Goal: Use online tool/utility: Utilize a website feature to perform a specific function

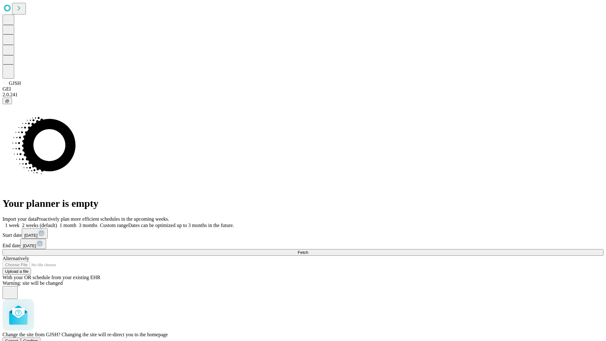
click at [38, 338] on span "Confirm" at bounding box center [30, 340] width 15 height 5
click at [20, 223] on label "1 week" at bounding box center [11, 225] width 17 height 5
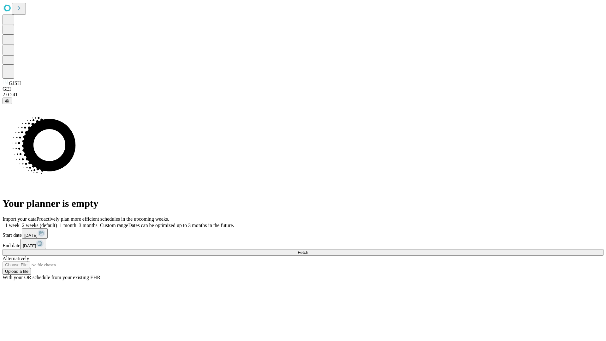
click at [308, 250] on span "Fetch" at bounding box center [303, 252] width 10 height 5
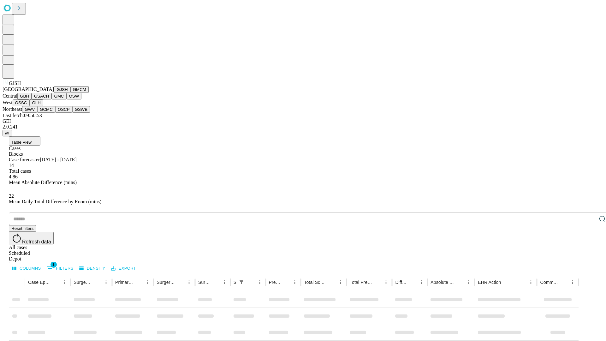
click at [70, 93] on button "GMCM" at bounding box center [79, 89] width 18 height 7
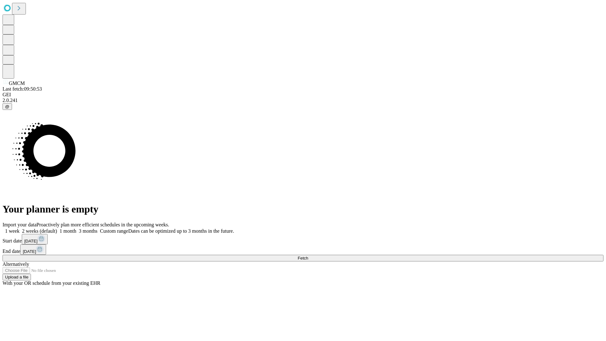
click at [20, 228] on label "1 week" at bounding box center [11, 230] width 17 height 5
click at [308, 256] on span "Fetch" at bounding box center [303, 258] width 10 height 5
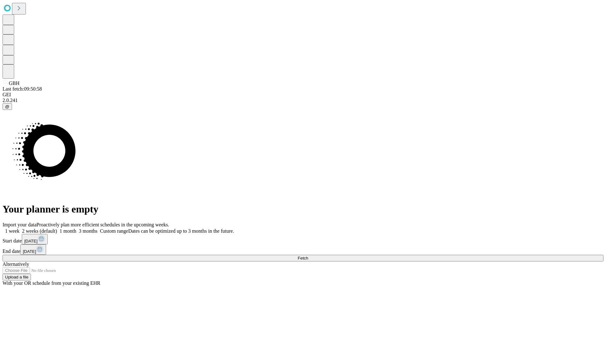
click at [20, 228] on label "1 week" at bounding box center [11, 230] width 17 height 5
click at [308, 256] on span "Fetch" at bounding box center [303, 258] width 10 height 5
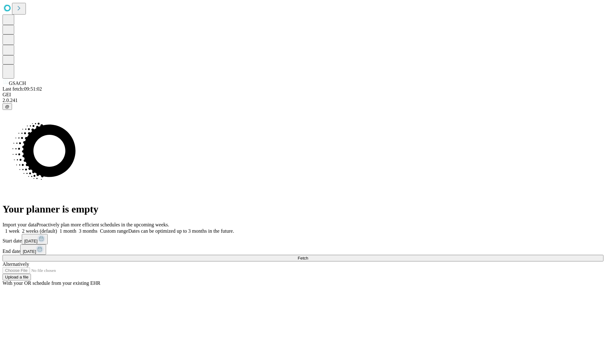
click at [20, 228] on label "1 week" at bounding box center [11, 230] width 17 height 5
click at [308, 256] on span "Fetch" at bounding box center [303, 258] width 10 height 5
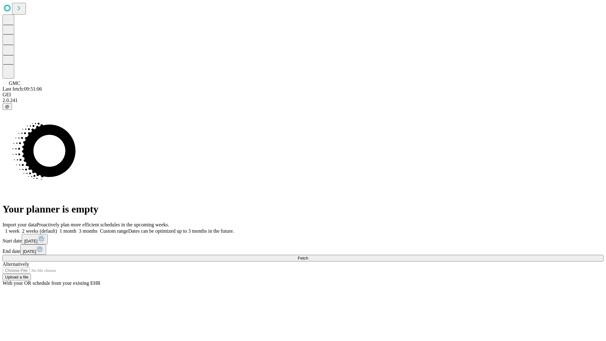
click at [308, 256] on span "Fetch" at bounding box center [303, 258] width 10 height 5
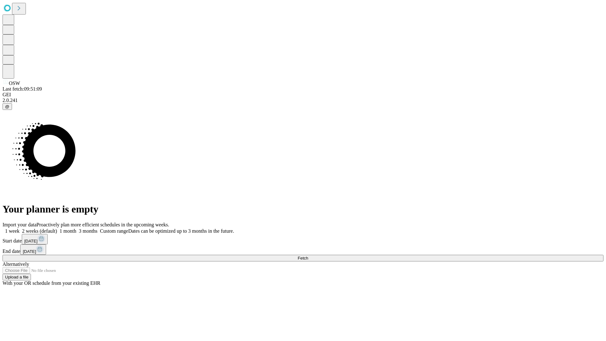
click at [20, 228] on label "1 week" at bounding box center [11, 230] width 17 height 5
click at [308, 256] on span "Fetch" at bounding box center [303, 258] width 10 height 5
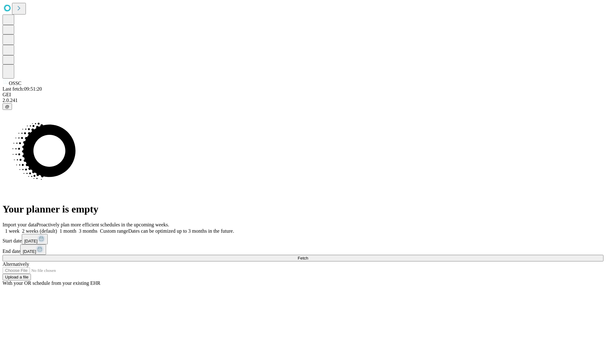
click at [20, 228] on label "1 week" at bounding box center [11, 230] width 17 height 5
click at [308, 256] on span "Fetch" at bounding box center [303, 258] width 10 height 5
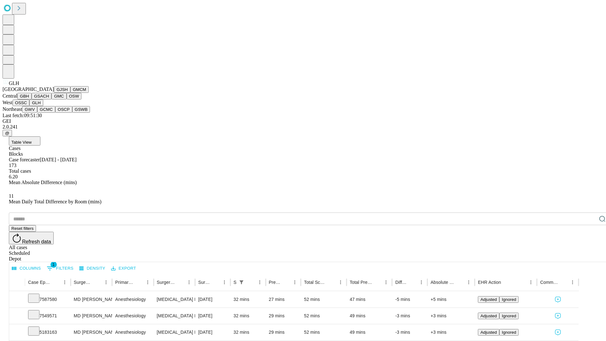
click at [37, 113] on button "GWV" at bounding box center [29, 109] width 15 height 7
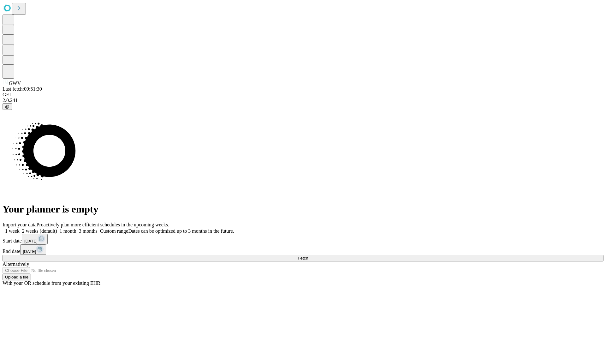
click at [20, 228] on label "1 week" at bounding box center [11, 230] width 17 height 5
click at [308, 256] on span "Fetch" at bounding box center [303, 258] width 10 height 5
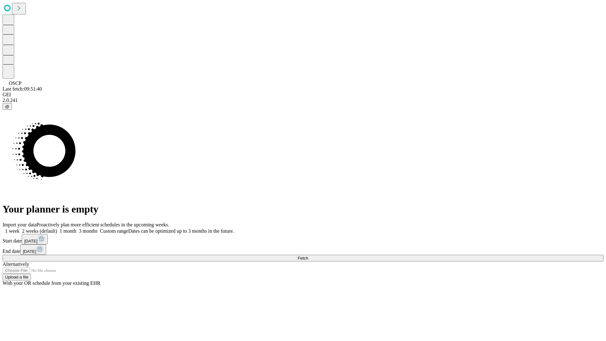
click at [20, 228] on label "1 week" at bounding box center [11, 230] width 17 height 5
click at [308, 256] on span "Fetch" at bounding box center [303, 258] width 10 height 5
click at [20, 228] on label "1 week" at bounding box center [11, 230] width 17 height 5
click at [308, 256] on span "Fetch" at bounding box center [303, 258] width 10 height 5
